Goal: Task Accomplishment & Management: Complete application form

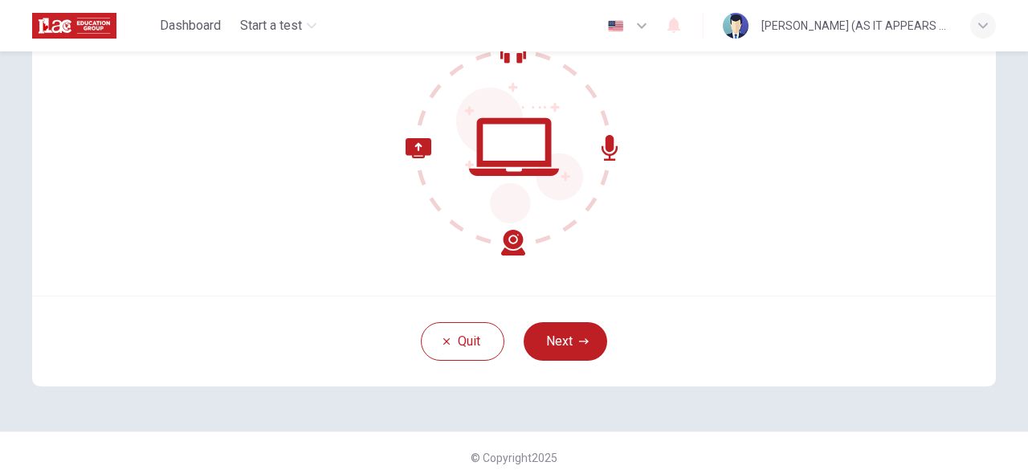
scroll to position [198, 0]
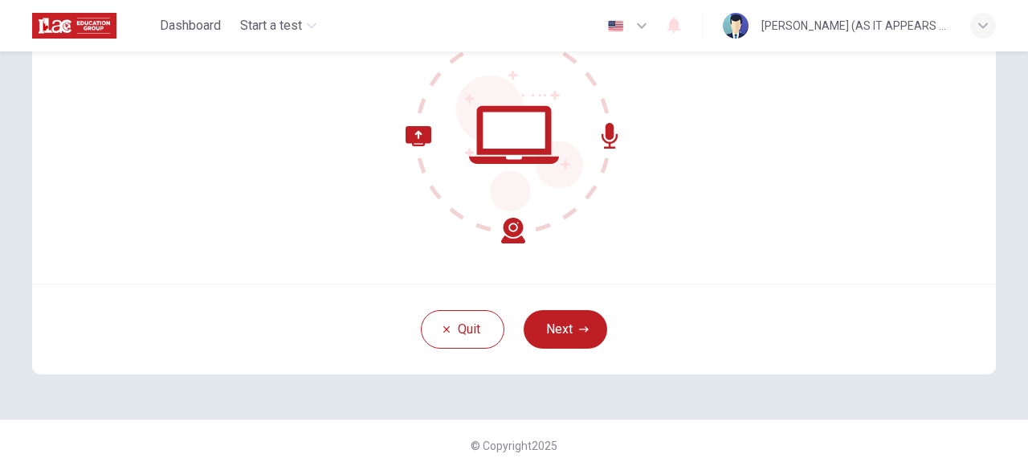
click at [874, 22] on div "[PERSON_NAME] (AS IT APPEARS ON YOUR PASSPORT)" at bounding box center [855, 25] width 189 height 19
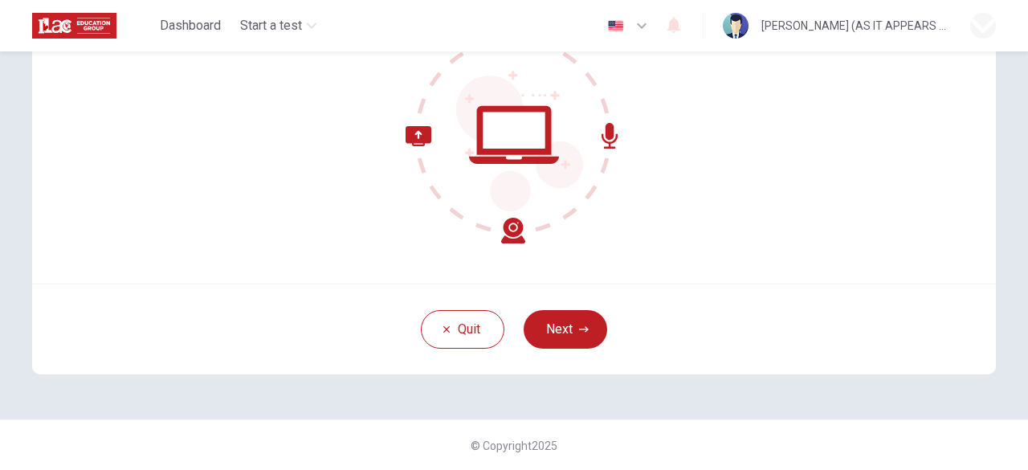
drag, startPoint x: 883, startPoint y: 92, endPoint x: 890, endPoint y: 154, distance: 63.0
drag, startPoint x: 890, startPoint y: 154, endPoint x: 869, endPoint y: 100, distance: 58.7
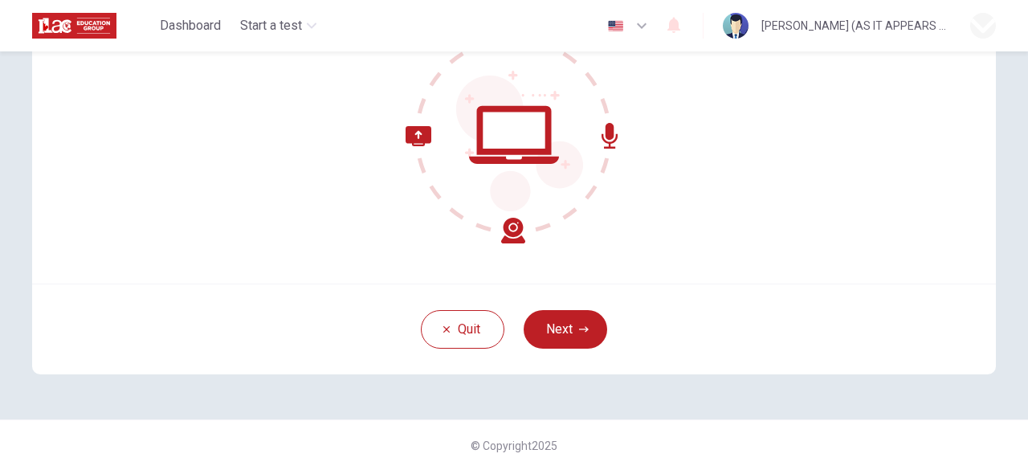
click at [292, 469] on div at bounding box center [514, 470] width 1028 height 0
click at [568, 326] on button "Next" at bounding box center [566, 329] width 84 height 39
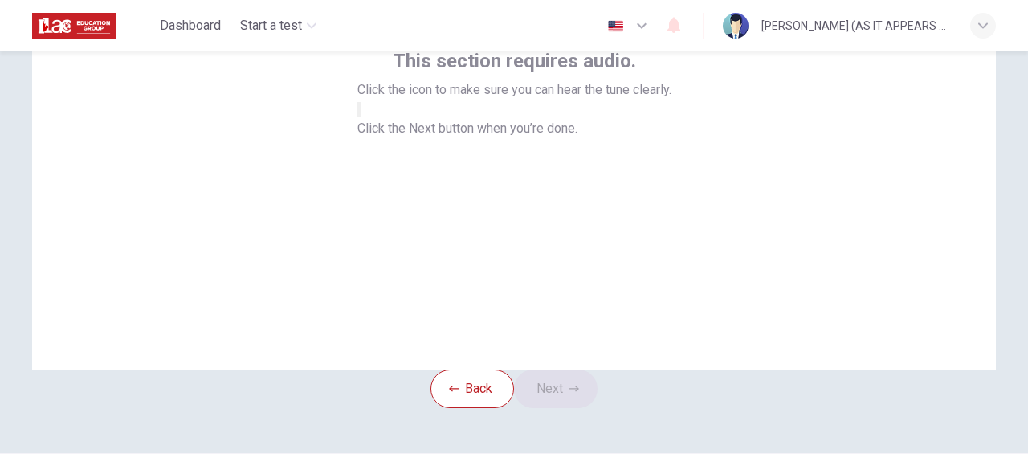
scroll to position [117, 0]
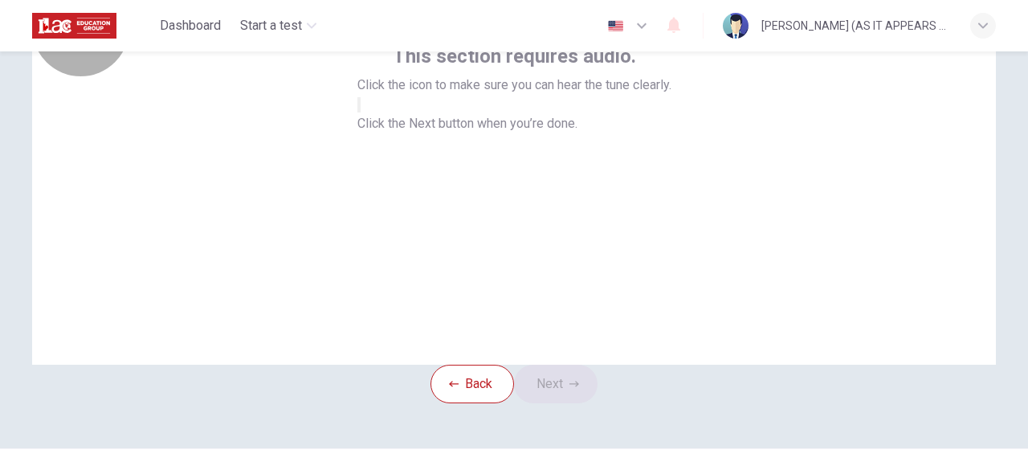
click at [359, 108] on icon "button" at bounding box center [359, 108] width 0 height 0
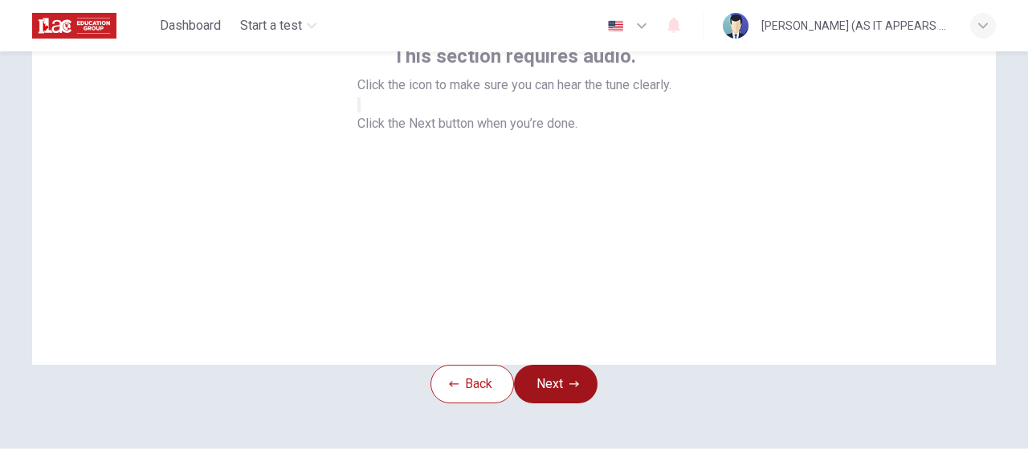
click at [558, 403] on button "Next" at bounding box center [556, 384] width 84 height 39
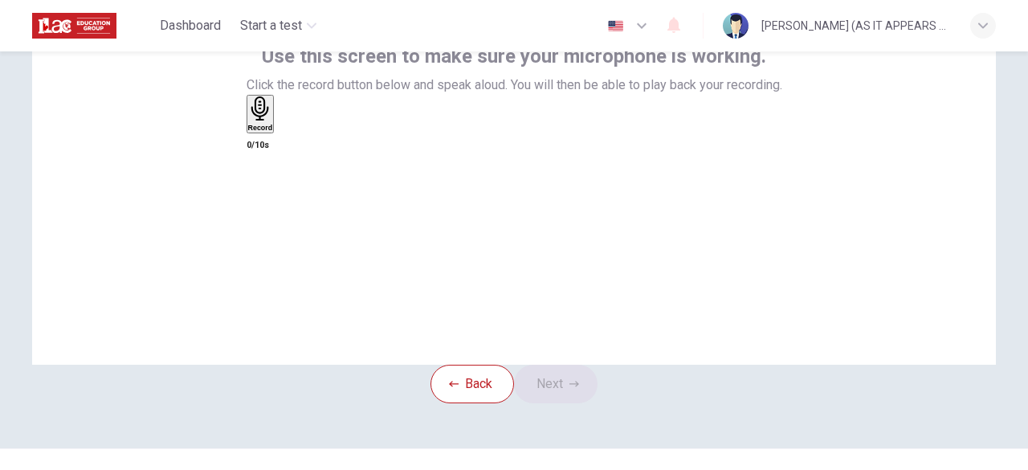
drag, startPoint x: 1019, startPoint y: 219, endPoint x: 1013, endPoint y: 184, distance: 35.9
click at [1013, 184] on div "Use this screen to make sure your microphone is working. Click the record butto…" at bounding box center [514, 260] width 1028 height 418
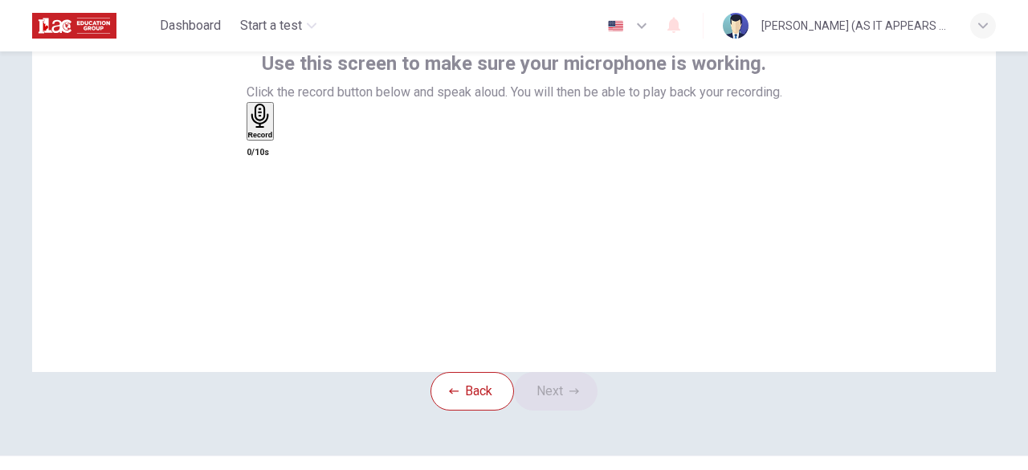
scroll to position [109, 0]
click at [273, 129] on icon "button" at bounding box center [260, 116] width 25 height 25
click at [264, 207] on icon "button" at bounding box center [256, 215] width 16 height 16
click at [294, 153] on icon "button" at bounding box center [289, 147] width 9 height 11
click at [264, 154] on icon "button" at bounding box center [257, 147] width 13 height 13
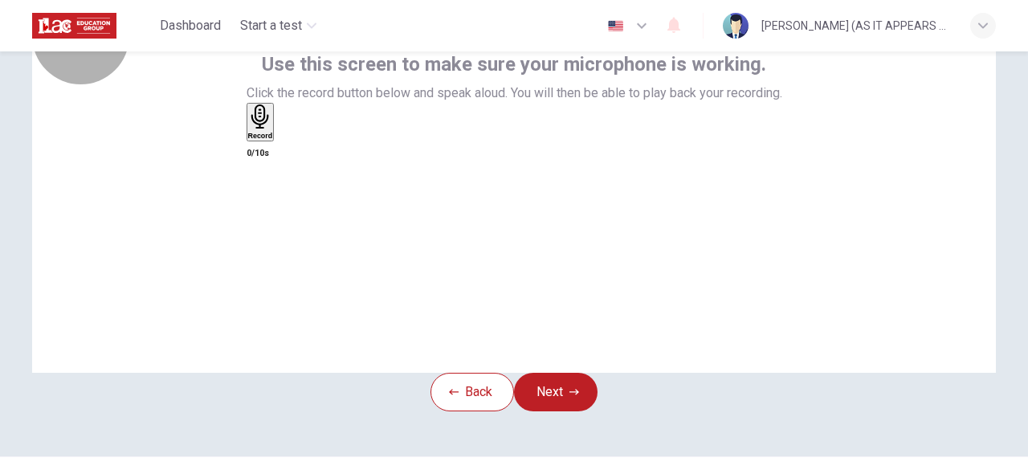
click at [268, 129] on icon "button" at bounding box center [260, 116] width 18 height 25
click at [261, 207] on icon "button" at bounding box center [255, 215] width 11 height 16
click at [264, 154] on icon "button" at bounding box center [257, 147] width 13 height 13
click at [273, 140] on h6 "Record" at bounding box center [260, 136] width 25 height 8
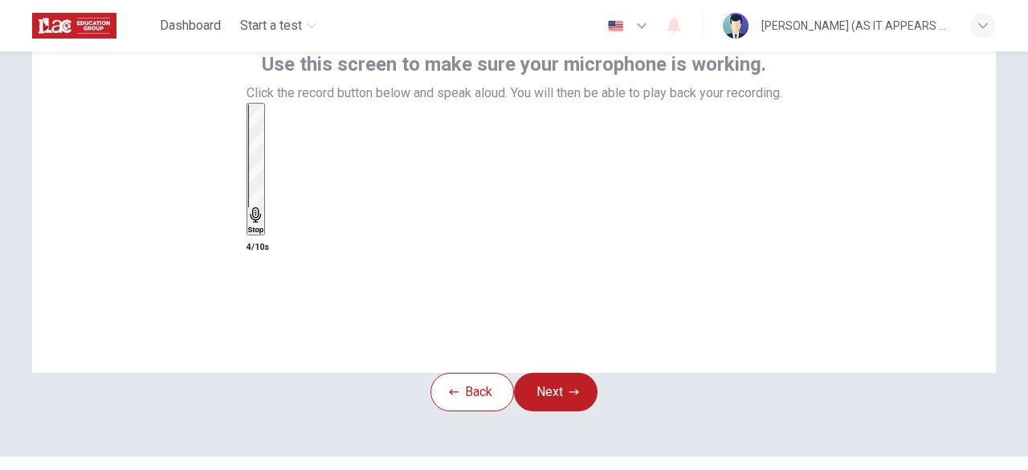
click at [264, 226] on h6 "Stop" at bounding box center [256, 230] width 16 height 8
click at [248, 141] on div "button" at bounding box center [248, 134] width 0 height 12
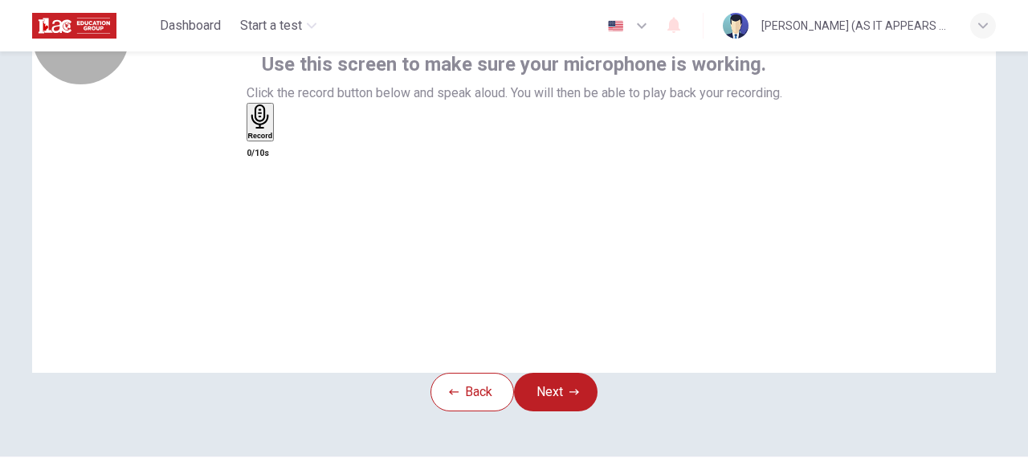
click at [273, 140] on div "Record" at bounding box center [260, 121] width 25 height 35
click at [294, 153] on icon "button" at bounding box center [289, 147] width 9 height 11
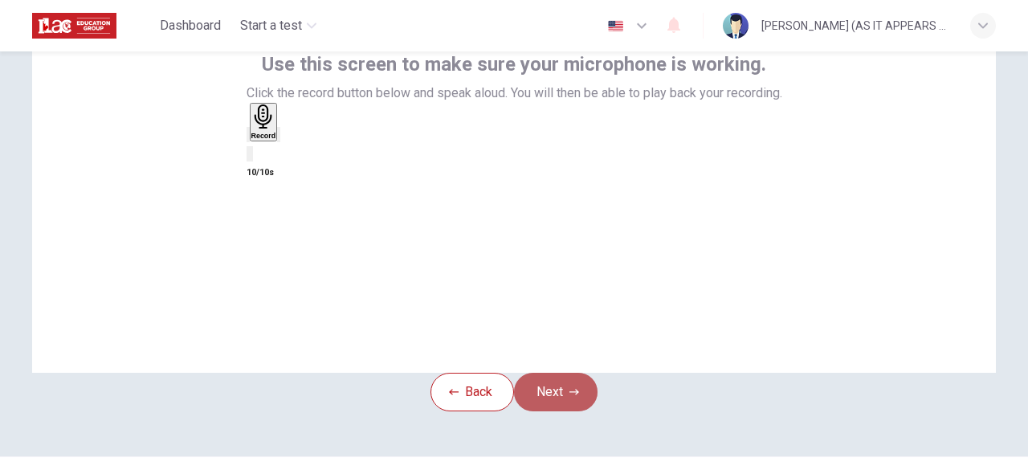
click at [556, 411] on button "Next" at bounding box center [556, 392] width 84 height 39
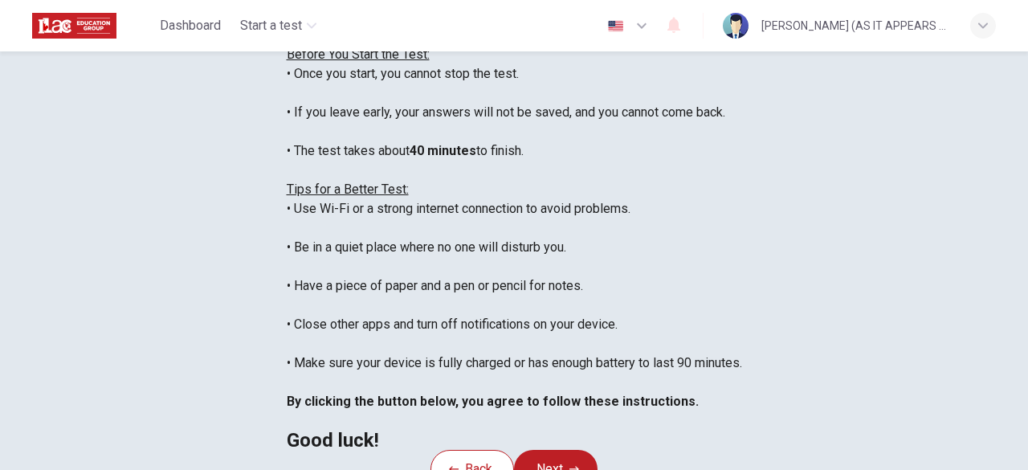
drag, startPoint x: 1018, startPoint y: 155, endPoint x: 1027, endPoint y: 169, distance: 16.9
click at [1027, 169] on div "Disclaimer: You are about to start a Placement Test . Before You Start the Test…" at bounding box center [514, 260] width 1028 height 418
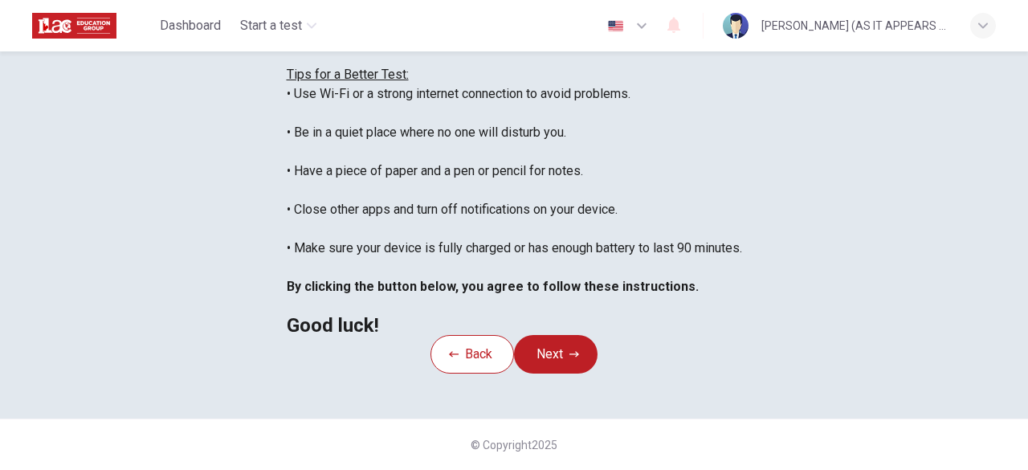
scroll to position [422, 0]
click at [567, 335] on button "Next" at bounding box center [556, 354] width 84 height 39
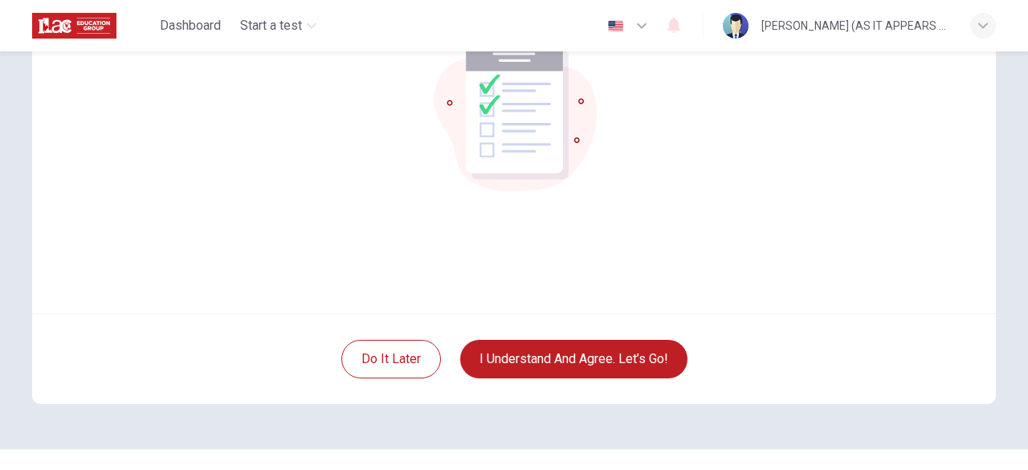
scroll to position [172, 0]
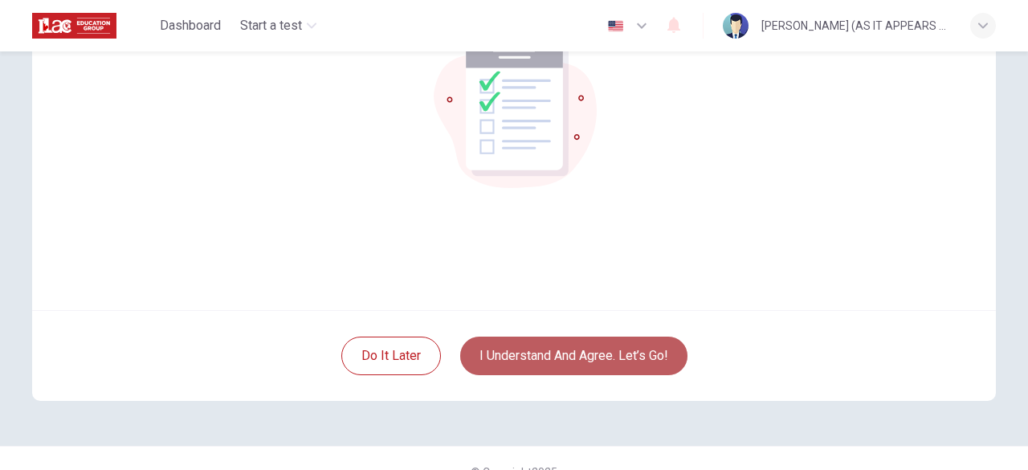
click at [551, 357] on button "I understand and agree. Let’s go!" at bounding box center [573, 355] width 227 height 39
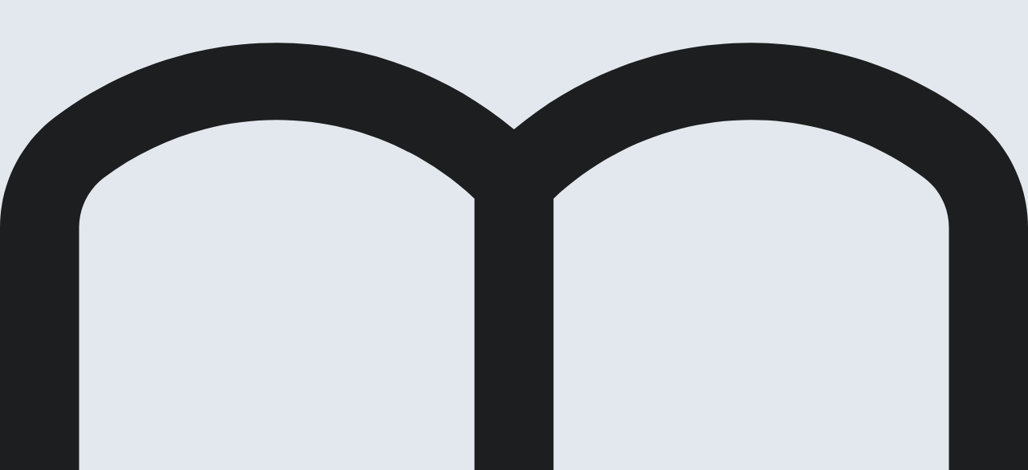
scroll to position [67, 0]
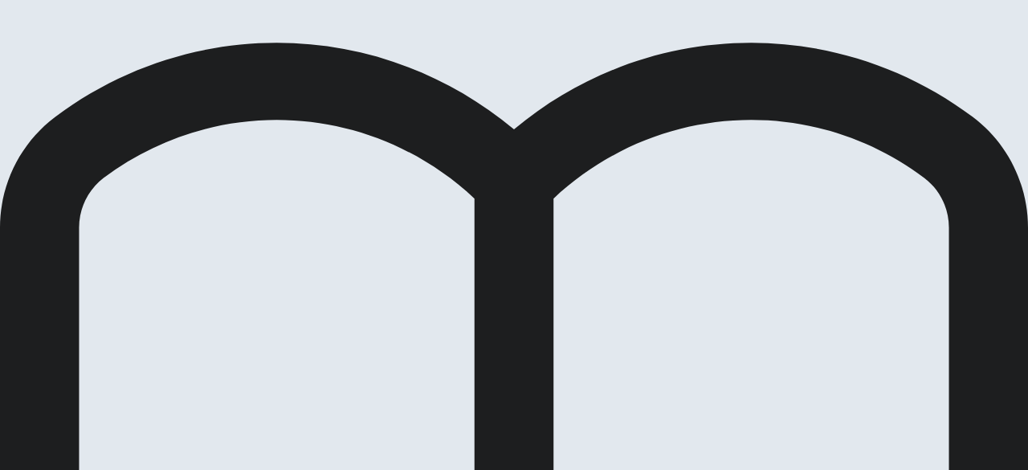
scroll to position [3, 0]
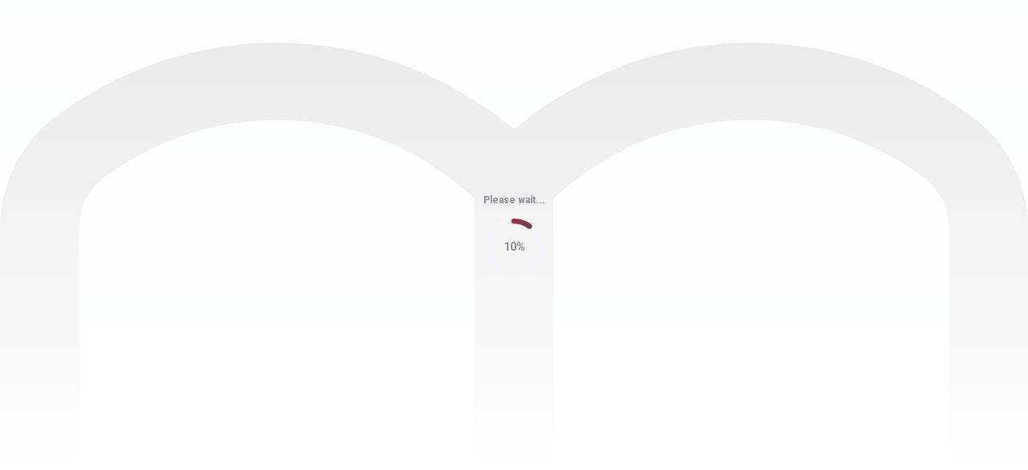
scroll to position [0, 0]
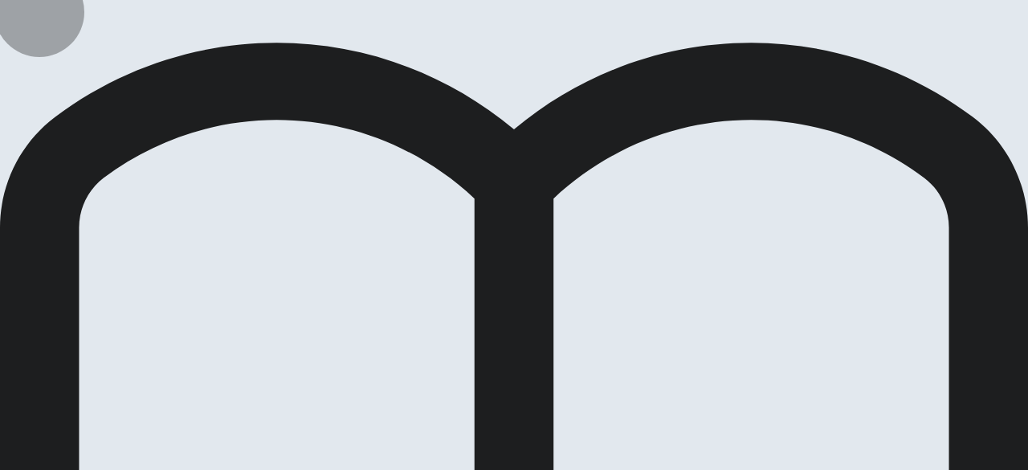
drag, startPoint x: 697, startPoint y: 46, endPoint x: 696, endPoint y: 28, distance: 17.7
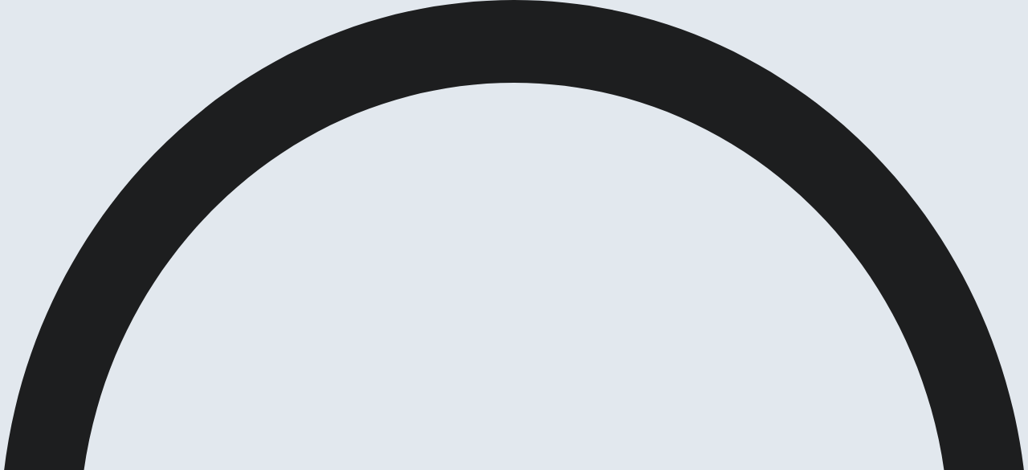
scroll to position [0, 0]
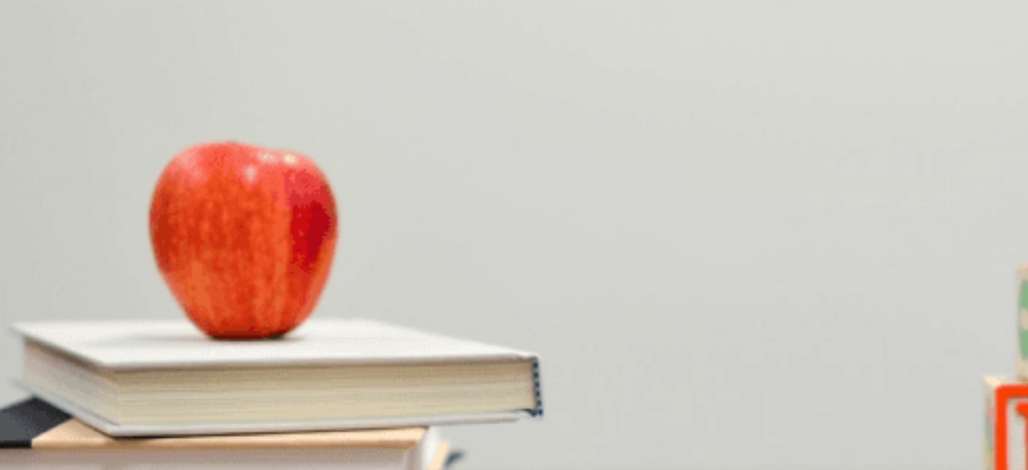
scroll to position [1441, 0]
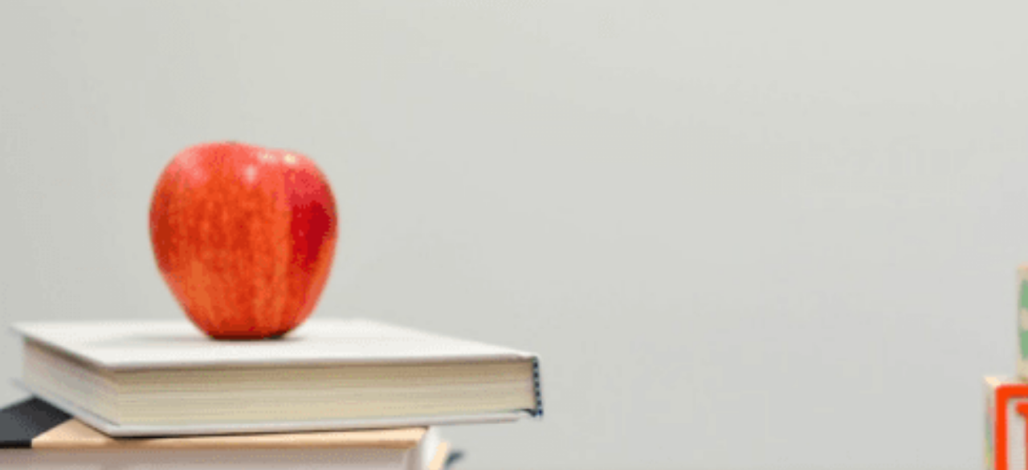
type input "56"
type input "58"
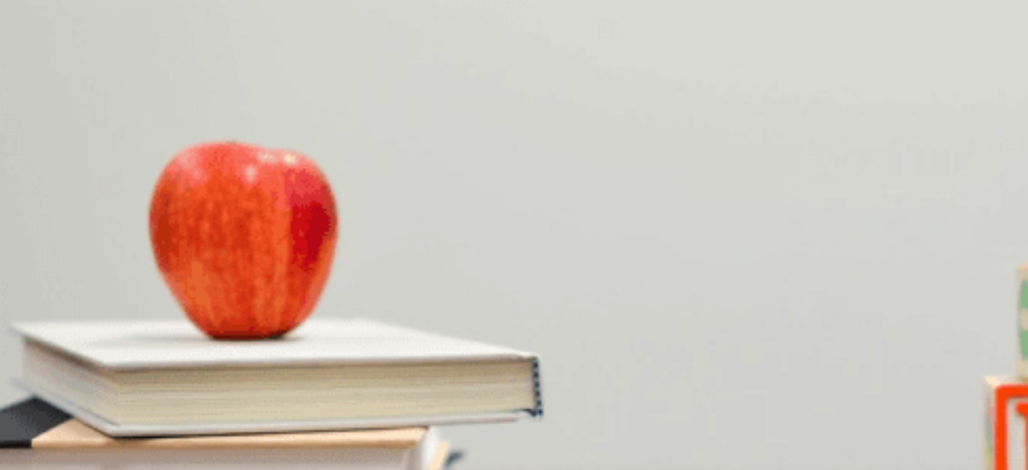
type input "61"
type input "64"
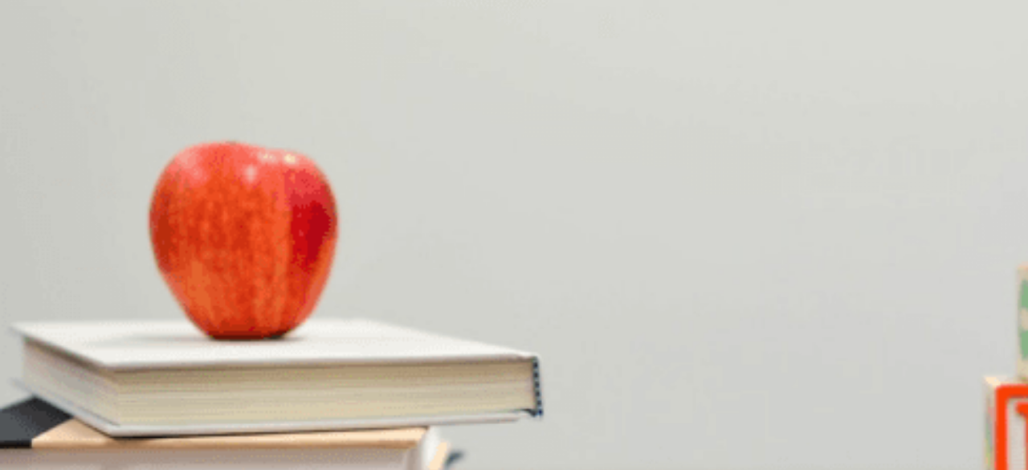
scroll to position [161, 0]
type input "67"
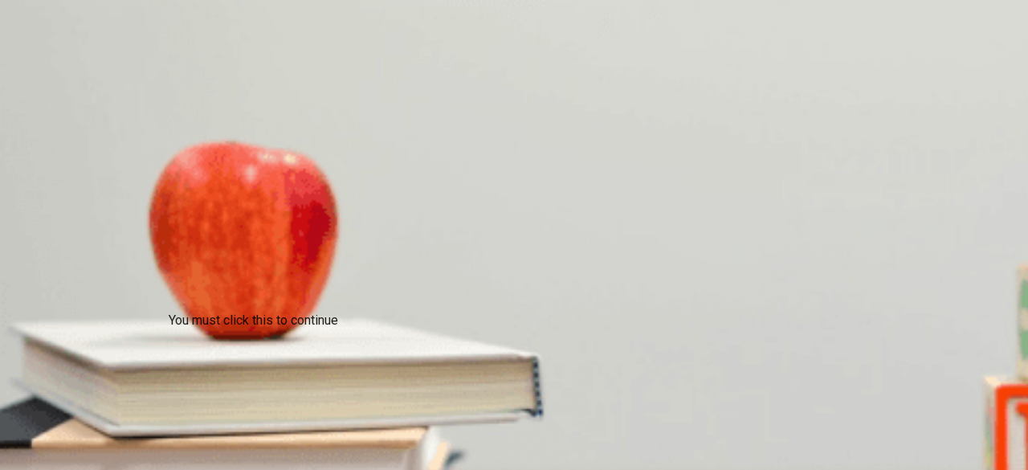
scroll to position [128, 0]
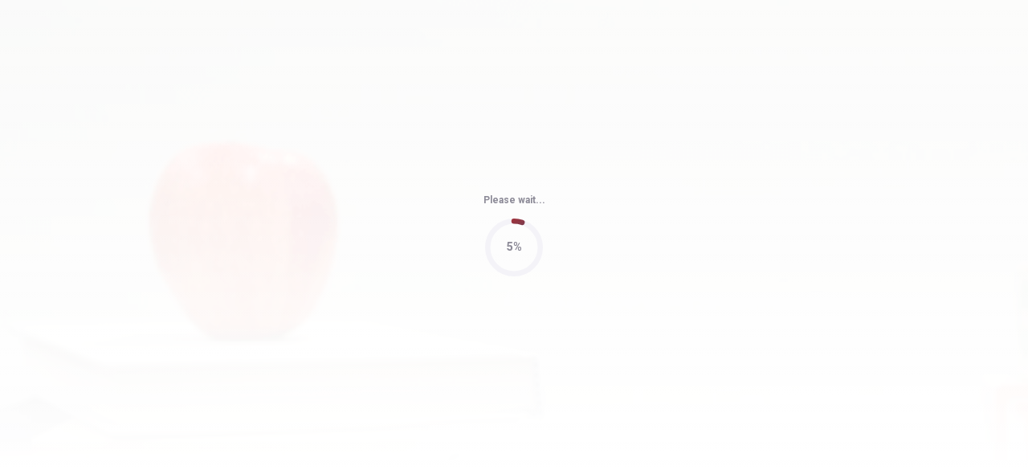
type input "78"
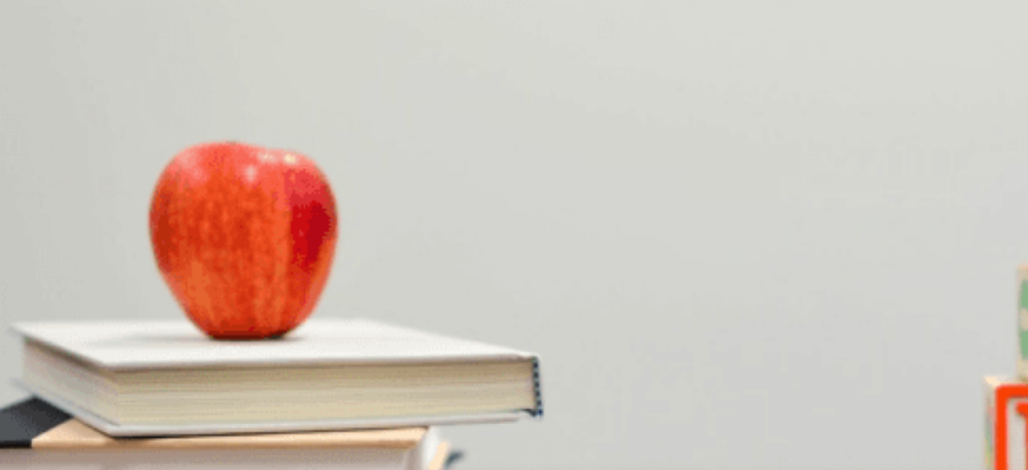
scroll to position [1399, 0]
type input "75"
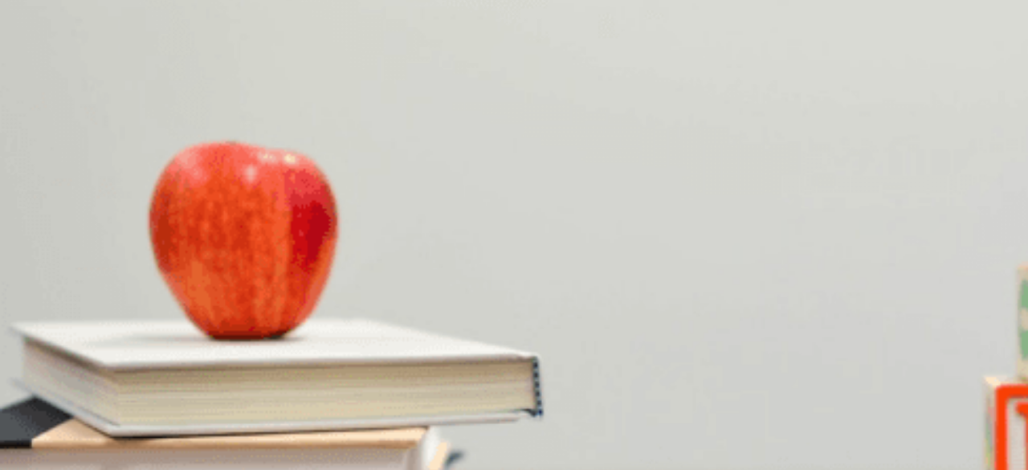
scroll to position [1069, 0]
type input "78"
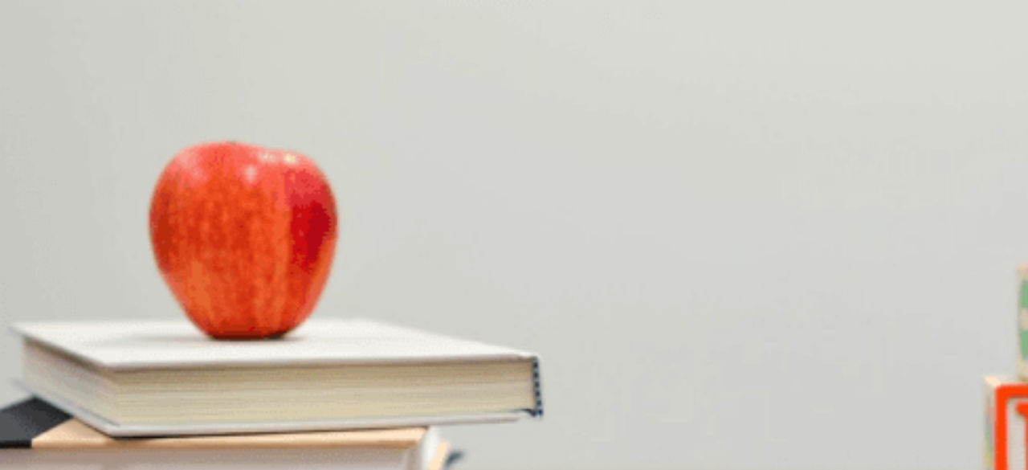
type input "81"
type input "82"
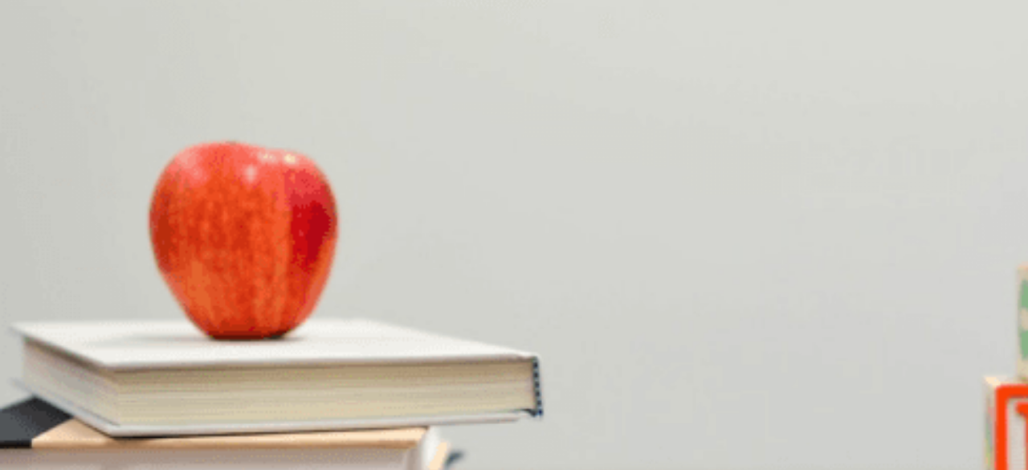
drag, startPoint x: 553, startPoint y: 192, endPoint x: 764, endPoint y: 250, distance: 218.9
type input "92"
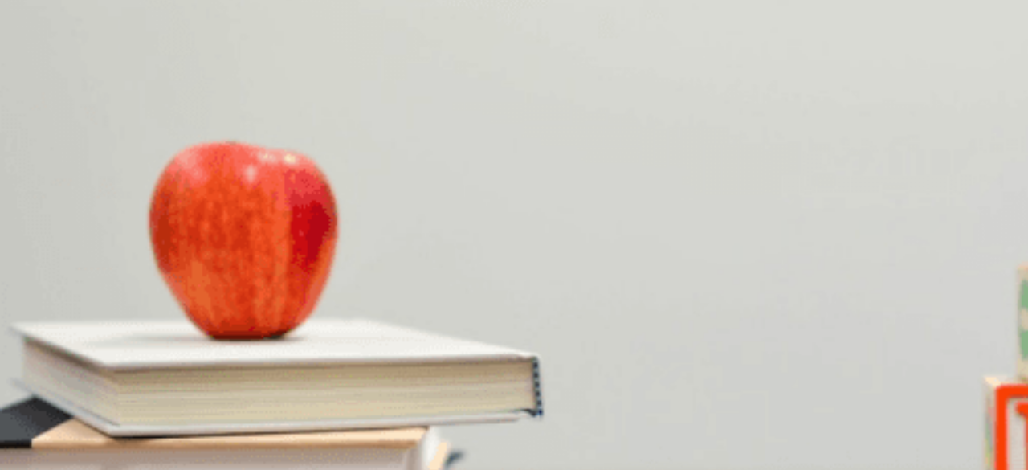
type input "0"
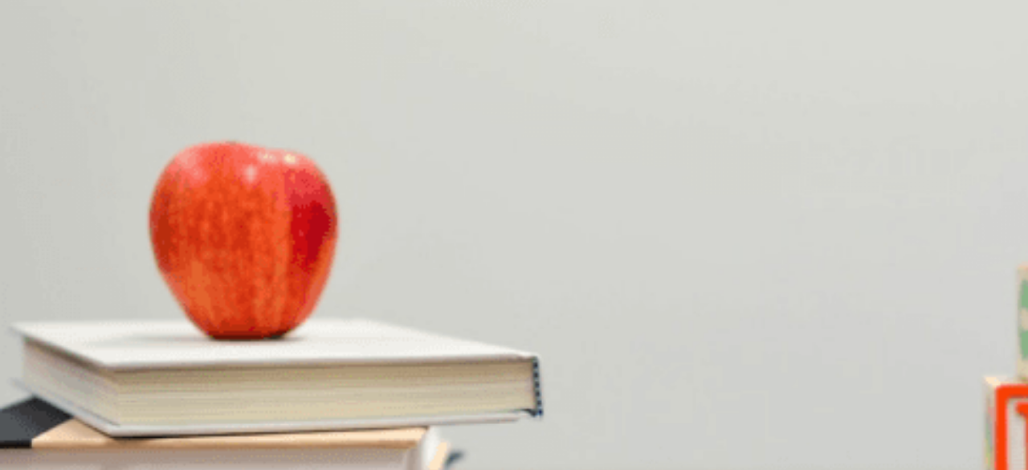
type input "54"
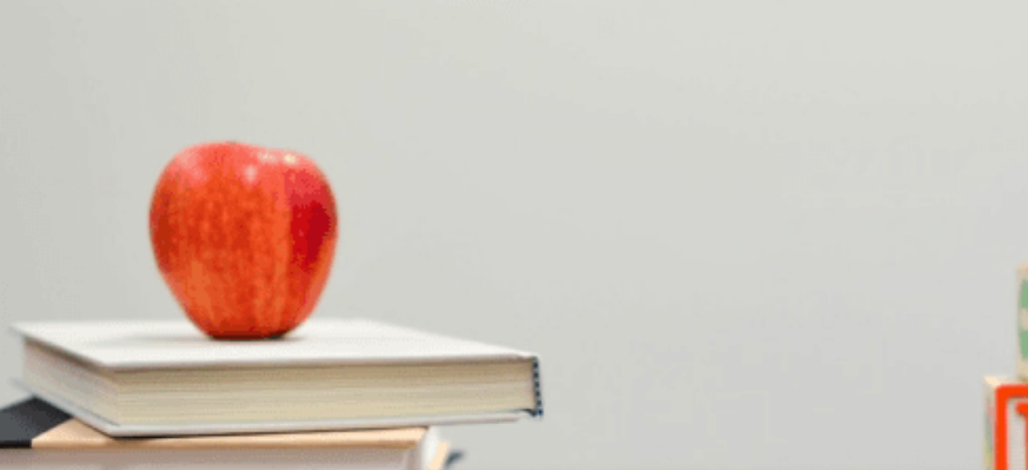
type input "58"
type input "62"
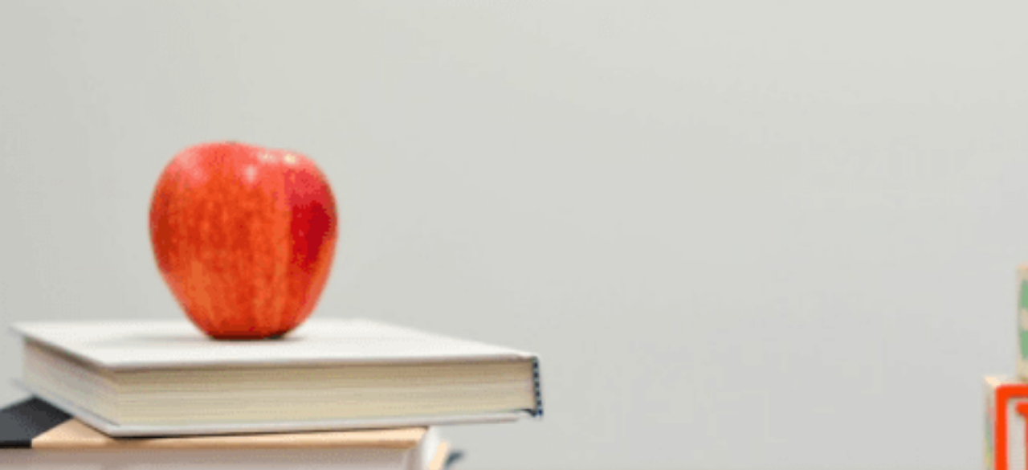
scroll to position [298, 0]
type input "66"
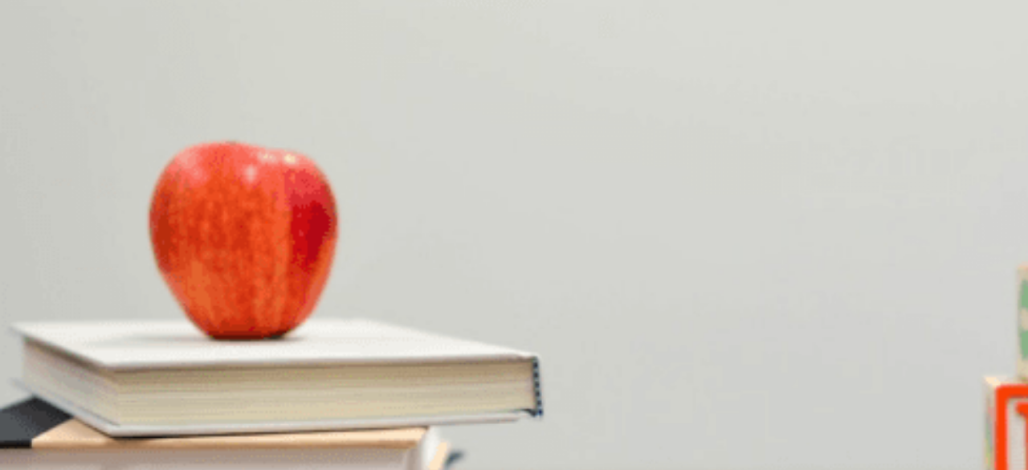
type input "69"
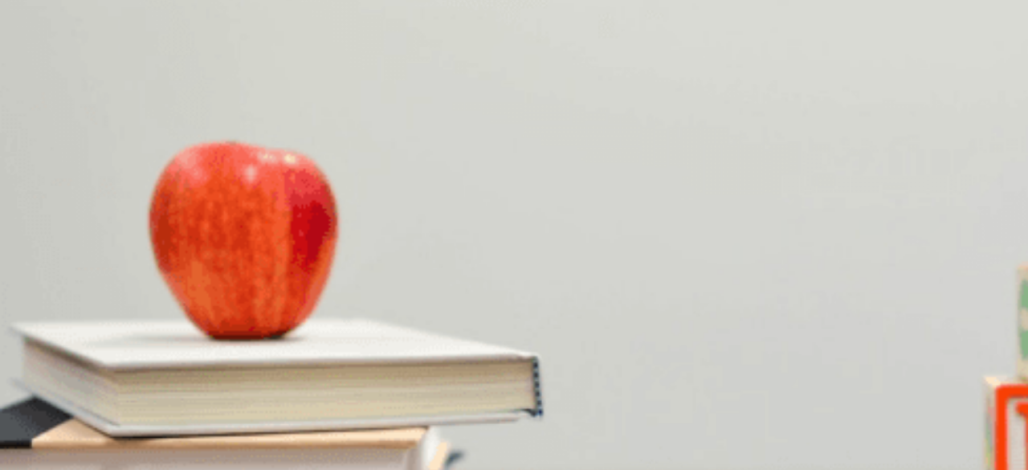
scroll to position [128, 0]
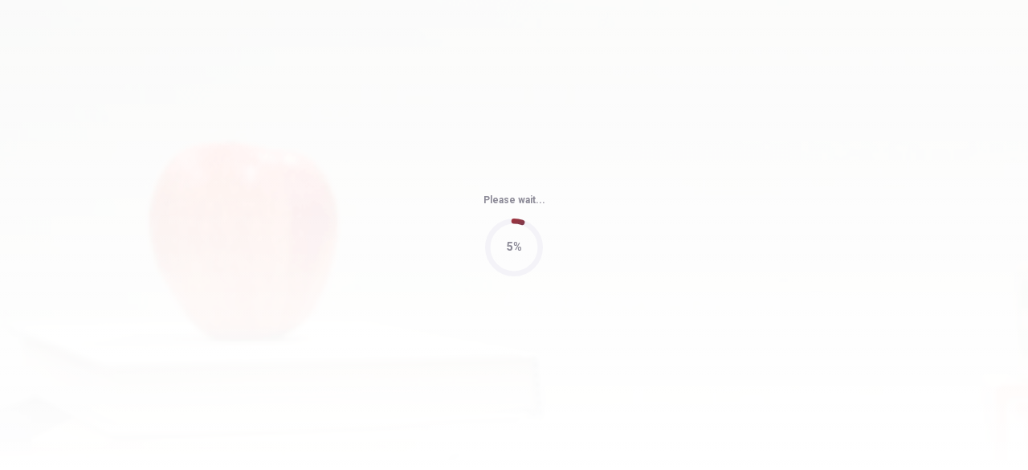
type input "82"
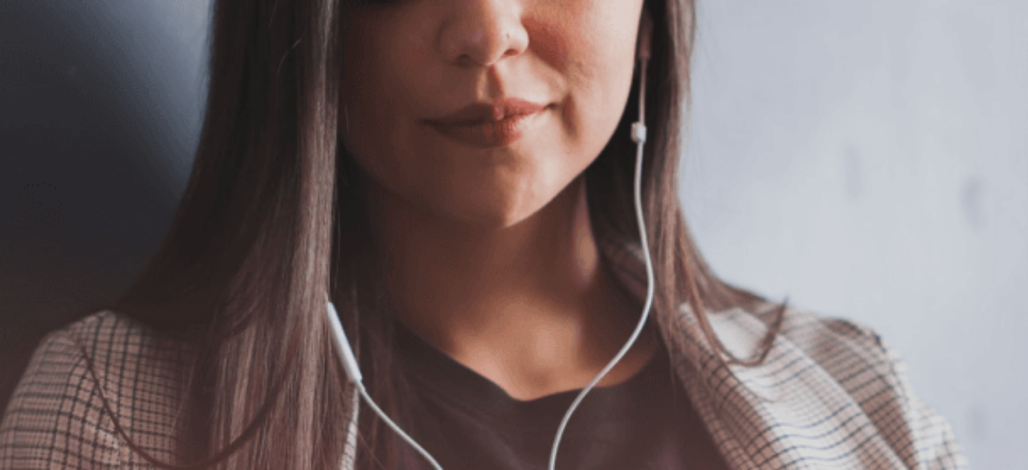
scroll to position [0, 0]
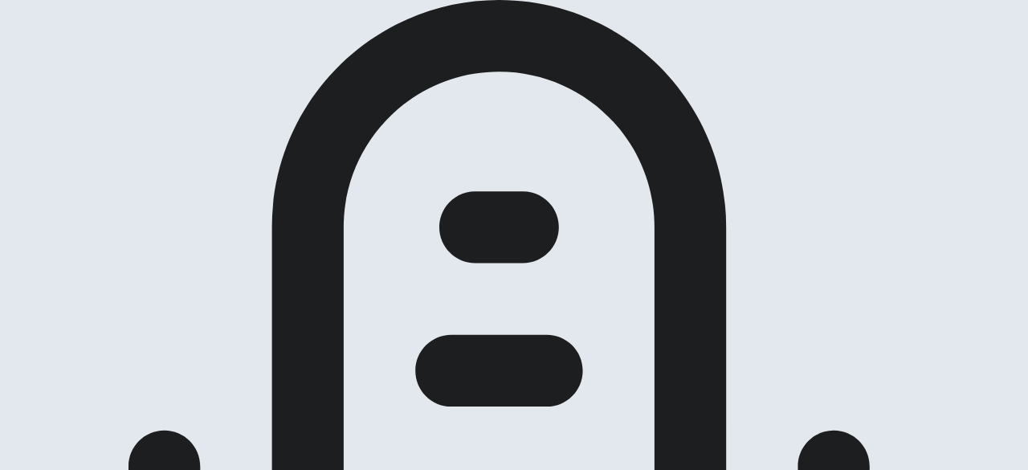
scroll to position [159, 0]
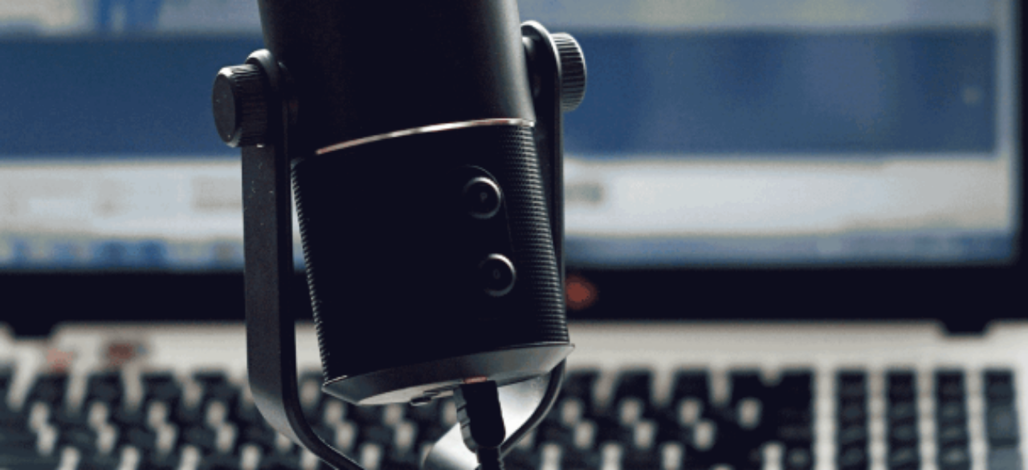
scroll to position [124, 0]
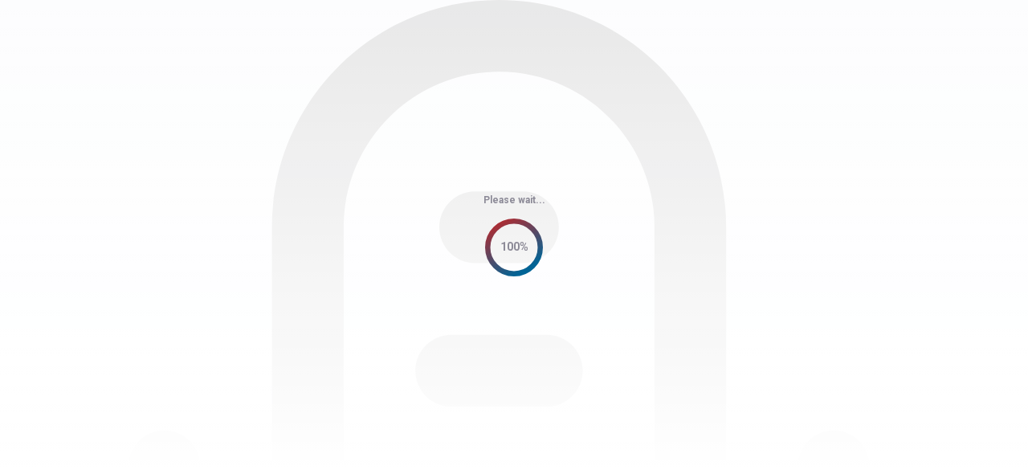
scroll to position [0, 0]
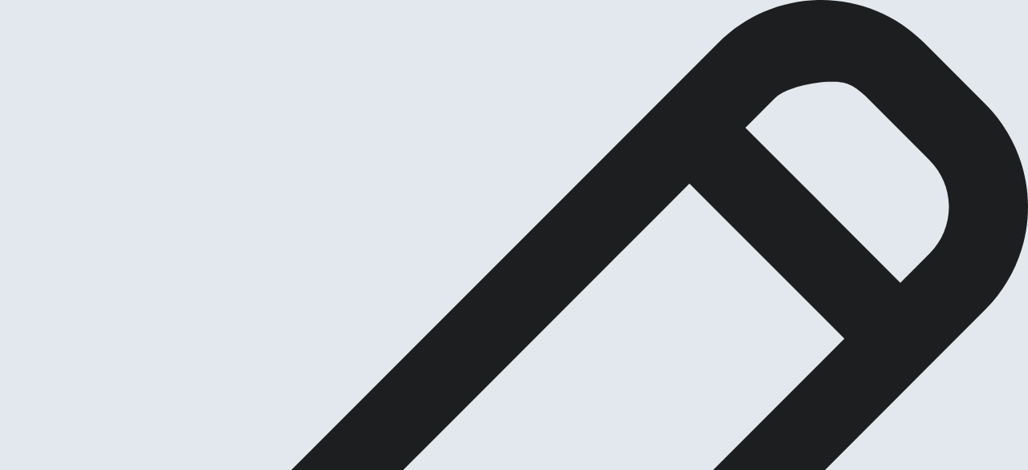
scroll to position [71, 0]
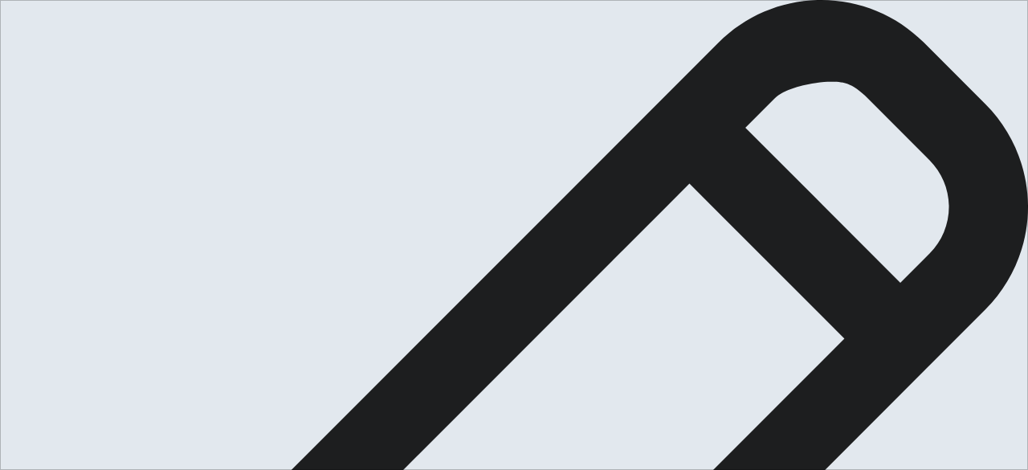
scroll to position [0, 0]
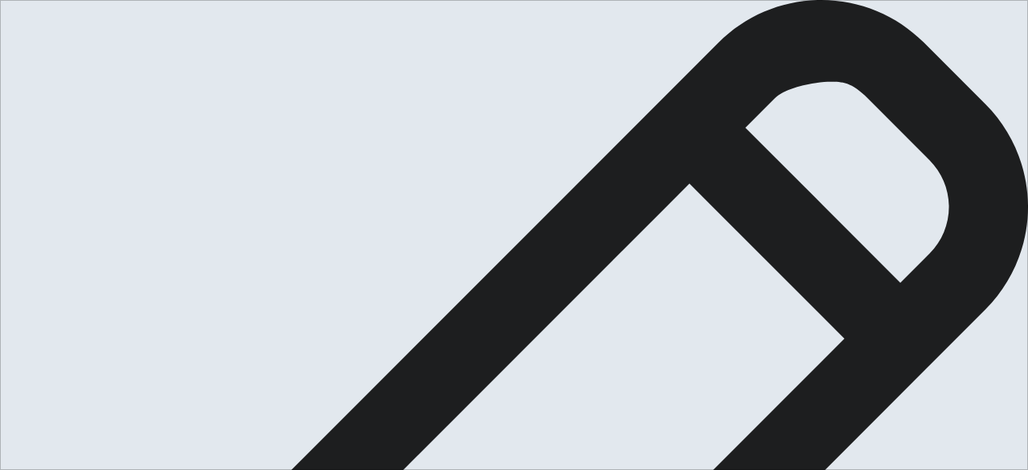
type textarea "i am going to tell you about something that made me feel proud a few months ago…"
